Goal: Task Accomplishment & Management: Manage account settings

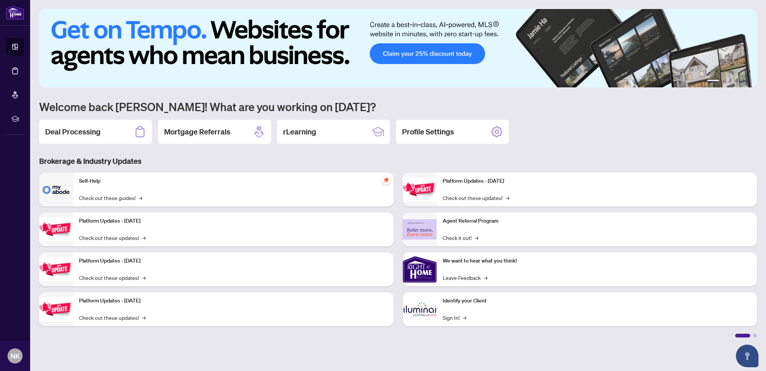
click at [75, 131] on h2 "Deal Processing" at bounding box center [72, 131] width 55 height 11
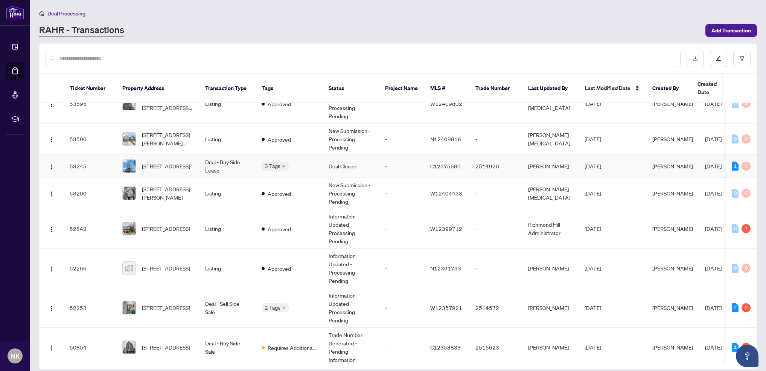
scroll to position [244, 0]
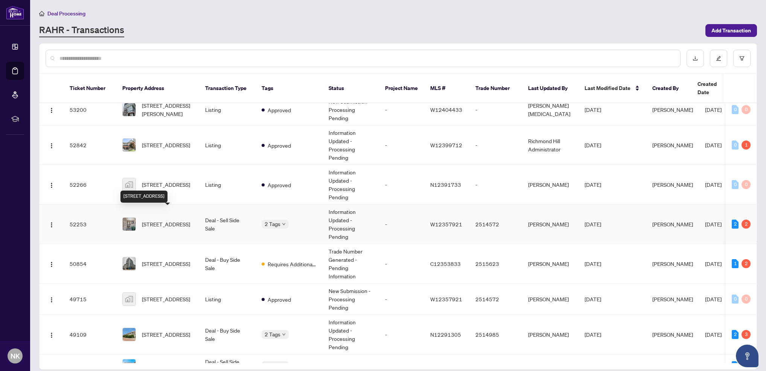
click at [153, 220] on span "[STREET_ADDRESS]" at bounding box center [166, 224] width 48 height 8
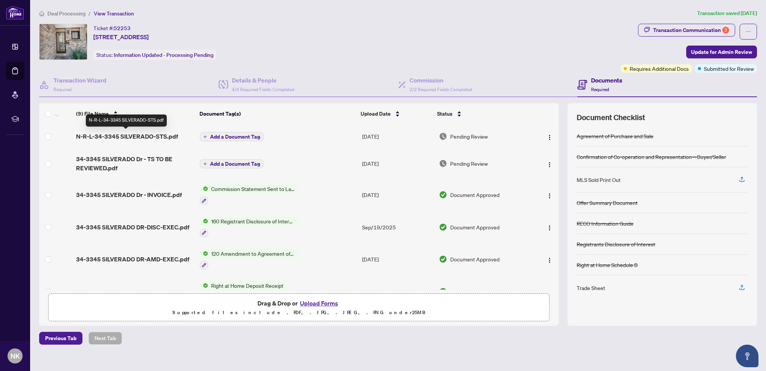
click at [152, 134] on span "N-R-L-34-3345 SILVERADO-STS.pdf" at bounding box center [127, 136] width 102 height 9
